Goal: Information Seeking & Learning: Learn about a topic

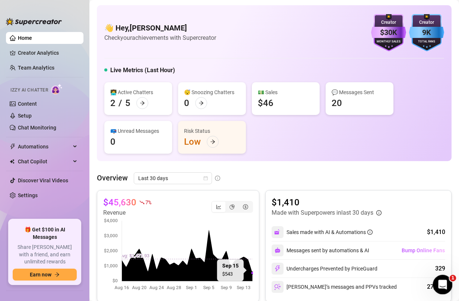
click at [443, 283] on icon "Open Intercom Messenger" at bounding box center [441, 284] width 12 height 12
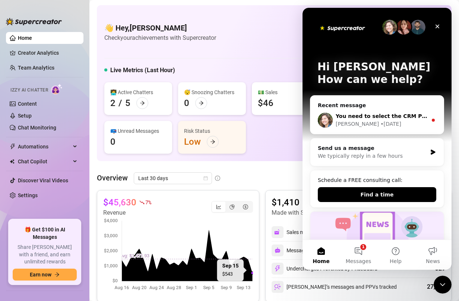
click at [383, 122] on div "Ella • 3d ago" at bounding box center [382, 124] width 92 height 8
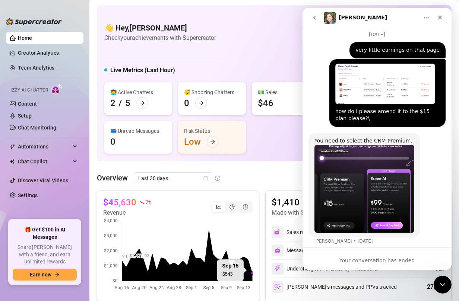
scroll to position [337, 0]
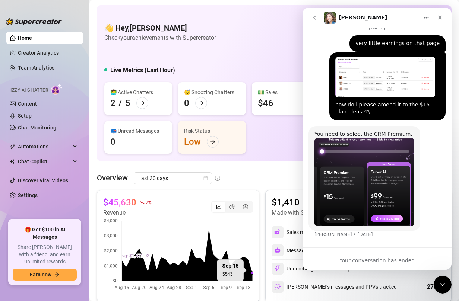
click at [324, 159] on img "Ella says…" at bounding box center [364, 182] width 100 height 89
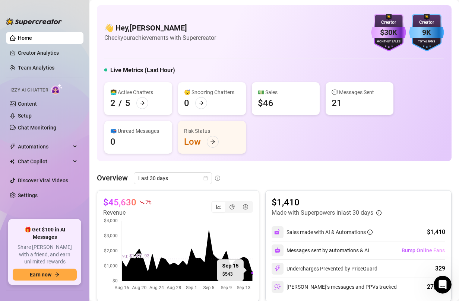
click at [247, 250] on canvas at bounding box center [178, 255] width 150 height 74
click at [269, 77] on div "Live Metrics (Last Hour)" at bounding box center [274, 72] width 340 height 12
click at [260, 110] on div "💵 Sales $46" at bounding box center [286, 98] width 68 height 33
click at [45, 54] on link "Creator Analytics" at bounding box center [48, 53] width 60 height 12
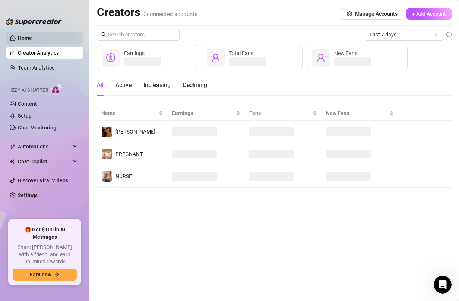
click at [32, 41] on link "Home" at bounding box center [25, 38] width 14 height 6
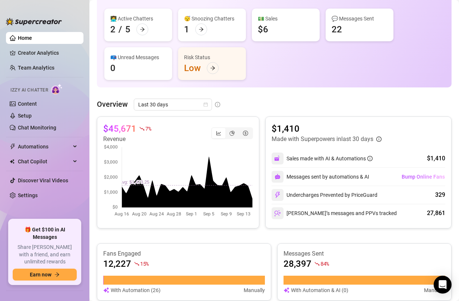
scroll to position [121, 0]
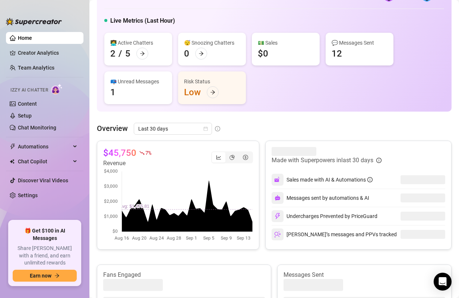
scroll to position [54, 0]
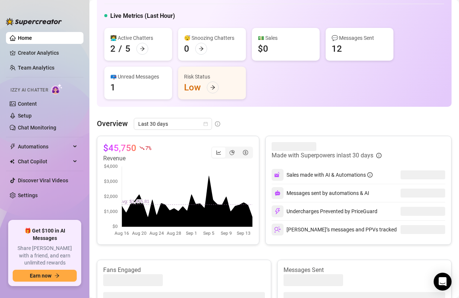
click at [251, 218] on canvas at bounding box center [178, 200] width 150 height 74
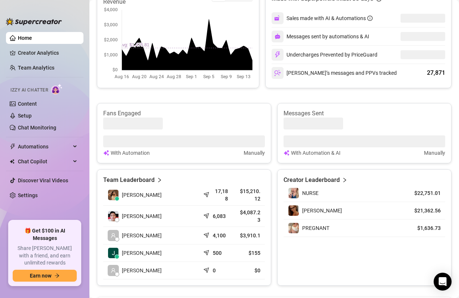
scroll to position [104, 0]
